Goal: Check status: Check status

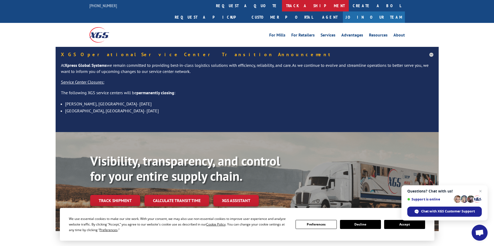
click at [282, 6] on link "track a shipment" at bounding box center [315, 5] width 67 height 11
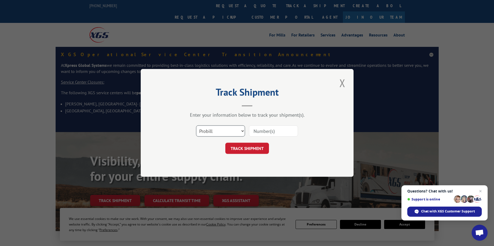
click at [223, 129] on select "Select category... Probill BOL PO" at bounding box center [220, 131] width 49 height 11
select select "po"
click at [196, 126] on select "Select category... Probill BOL PO" at bounding box center [220, 131] width 49 height 11
paste input "12535353"
type input "12535353"
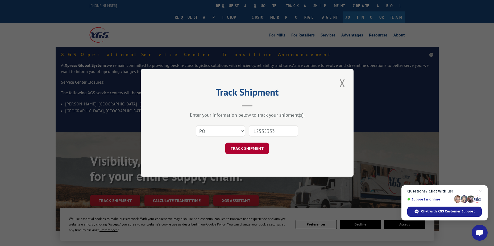
click at [256, 148] on button "TRACK SHIPMENT" at bounding box center [247, 148] width 44 height 11
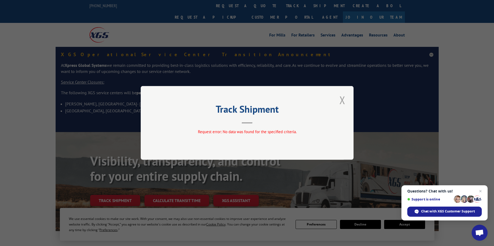
click at [342, 101] on button "Close modal" at bounding box center [342, 100] width 9 height 15
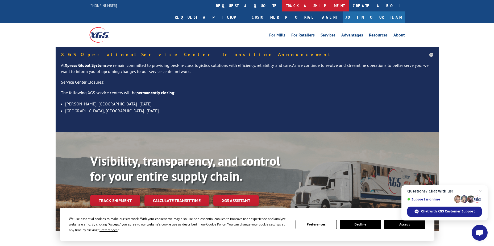
click at [282, 7] on link "track a shipment" at bounding box center [315, 5] width 67 height 11
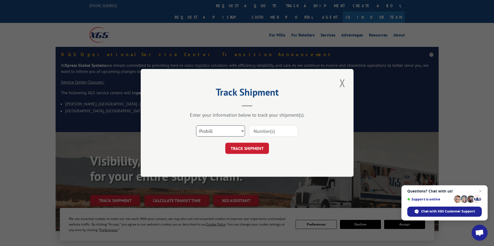
click at [229, 131] on select "Select category... Probill BOL PO" at bounding box center [220, 131] width 49 height 11
select select "po"
click at [196, 126] on select "Select category... Probill BOL PO" at bounding box center [220, 131] width 49 height 11
click at [262, 129] on input at bounding box center [273, 131] width 49 height 11
paste input "12535353"
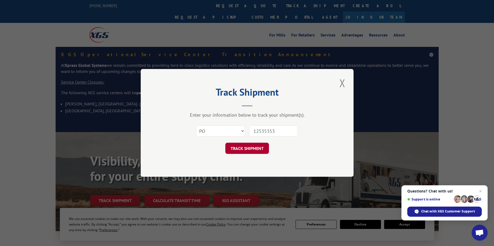
type input "12535353"
click at [252, 148] on button "TRACK SHIPMENT" at bounding box center [247, 148] width 44 height 11
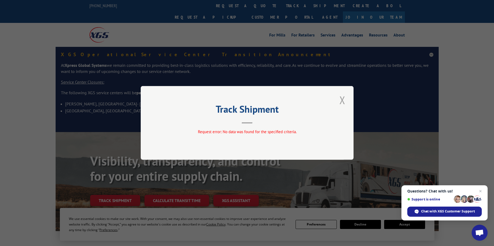
click at [343, 101] on button "Close modal" at bounding box center [342, 100] width 9 height 15
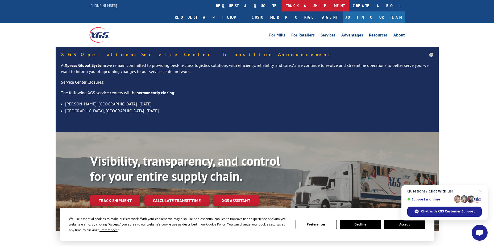
click at [282, 7] on link "track a shipment" at bounding box center [315, 5] width 67 height 11
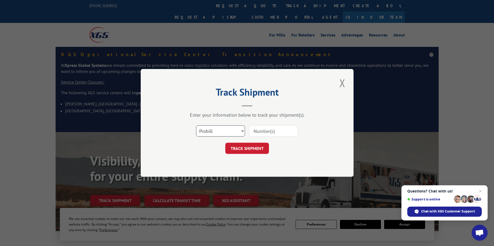
click at [233, 131] on select "Select category... Probill BOL PO" at bounding box center [220, 131] width 49 height 11
select select "po"
click at [196, 126] on select "Select category... Probill BOL PO" at bounding box center [220, 131] width 49 height 11
click at [260, 130] on input at bounding box center [273, 131] width 49 height 11
paste input "12535353"
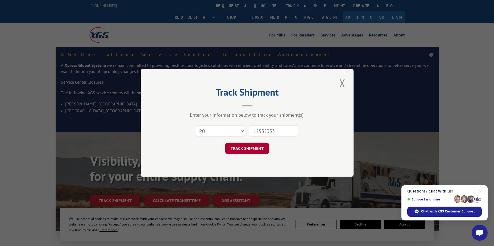
type input "12535353"
click at [250, 146] on button "TRACK SHIPMENT" at bounding box center [247, 148] width 44 height 11
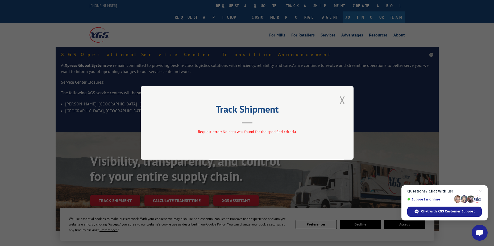
click at [343, 101] on button "Close modal" at bounding box center [342, 100] width 9 height 15
